Goal: Navigation & Orientation: Go to known website

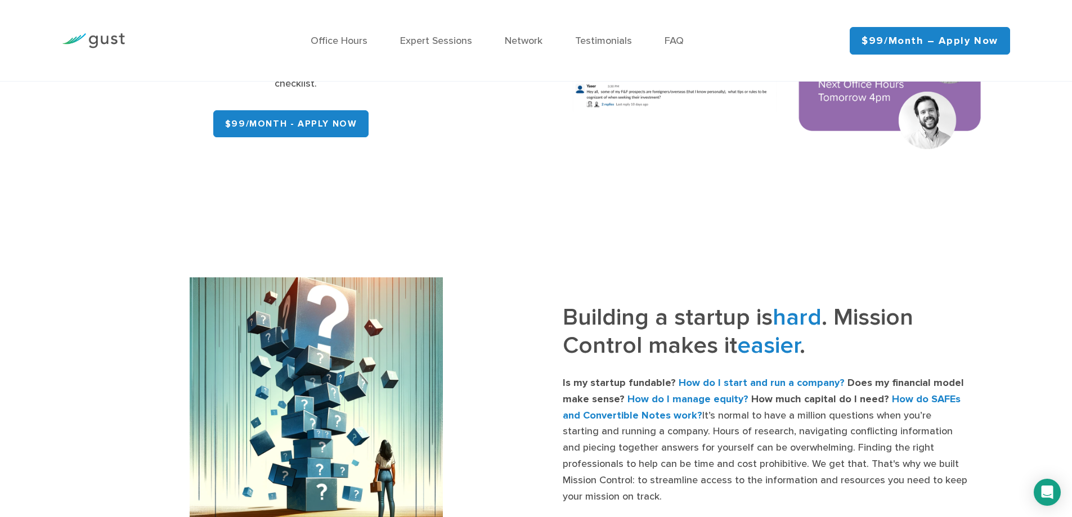
scroll to position [402, 0]
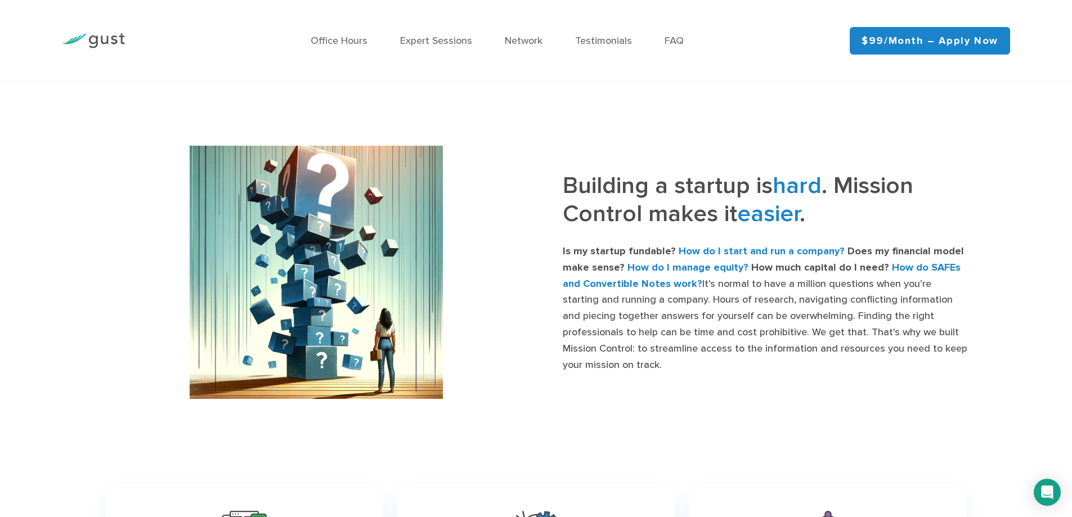
click at [102, 25] on div at bounding box center [93, 41] width 80 height 50
click at [105, 36] on img at bounding box center [93, 40] width 63 height 15
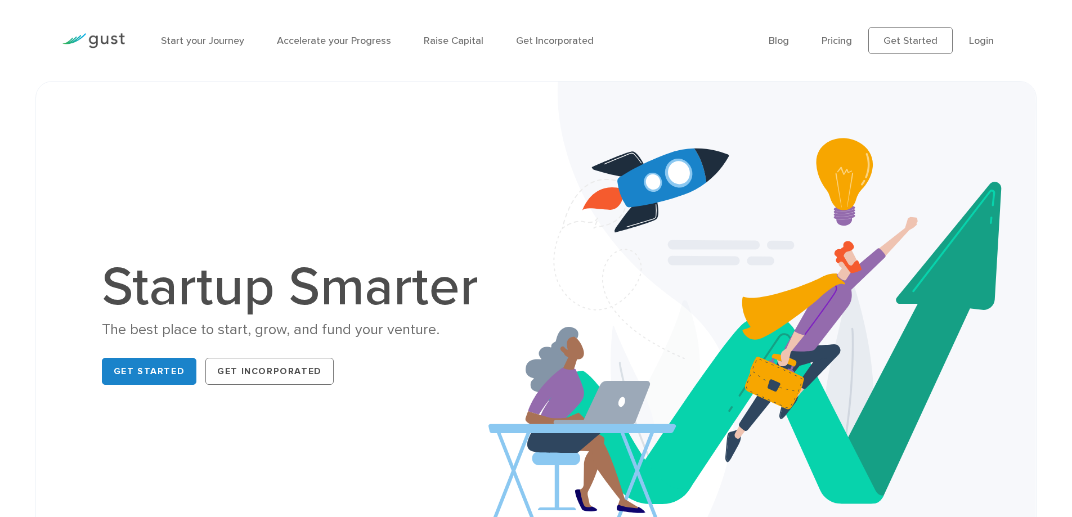
click at [962, 42] on ul "Blog FAQ Pricing Get Started Login Login" at bounding box center [889, 40] width 241 height 27
click at [968, 39] on ul "Blog FAQ Pricing Get Started Login Login" at bounding box center [889, 40] width 241 height 27
click at [976, 41] on link "Login" at bounding box center [981, 41] width 25 height 12
drag, startPoint x: 1001, startPoint y: 33, endPoint x: 987, endPoint y: 35, distance: 13.6
click at [999, 33] on ul "Blog FAQ Pricing Get Started Login Login" at bounding box center [889, 40] width 241 height 27
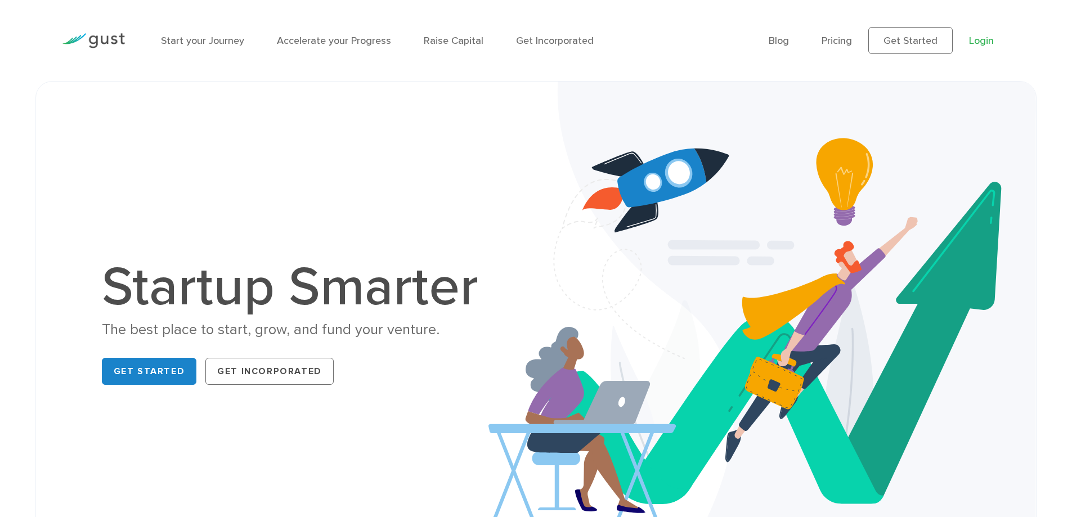
click at [985, 35] on link "Login" at bounding box center [981, 41] width 25 height 12
